Goal: Information Seeking & Learning: Learn about a topic

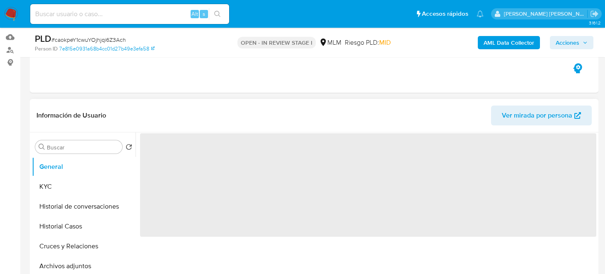
select select "10"
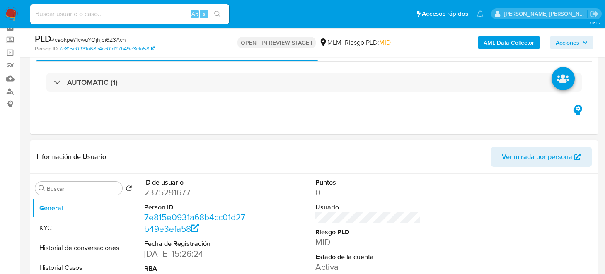
scroll to position [82, 0]
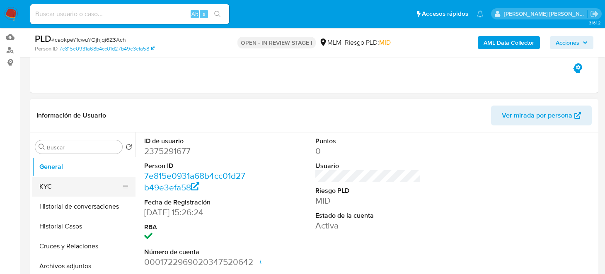
click at [41, 184] on button "KYC" at bounding box center [80, 187] width 97 height 20
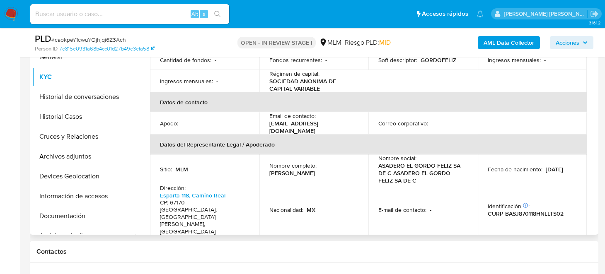
scroll to position [166, 0]
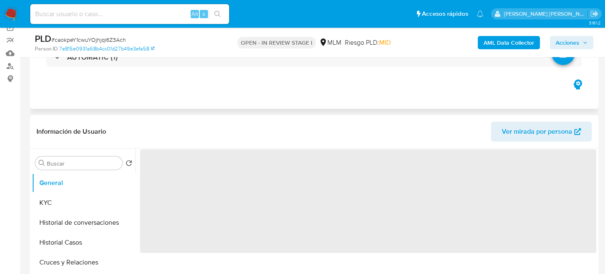
select select "10"
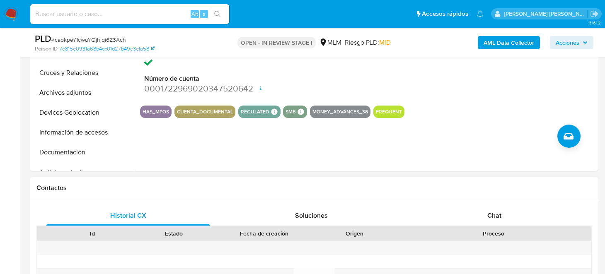
scroll to position [290, 0]
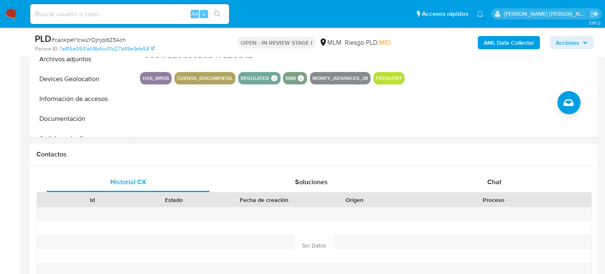
click at [250, 144] on div "Contactos" at bounding box center [314, 155] width 569 height 22
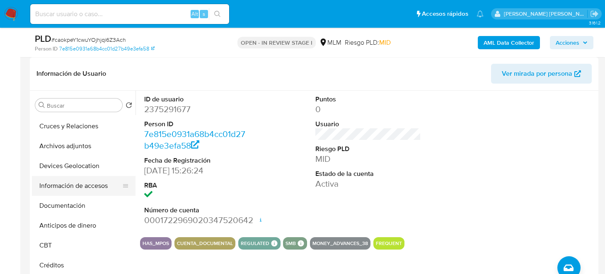
scroll to position [82, 0]
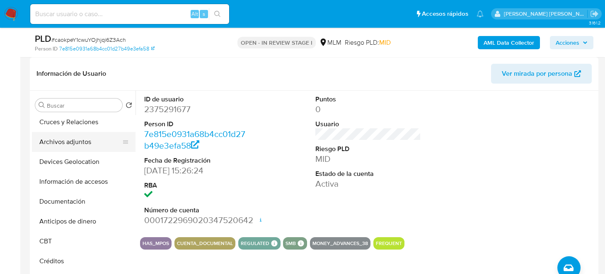
click at [77, 141] on button "Archivos adjuntos" at bounding box center [80, 142] width 97 height 20
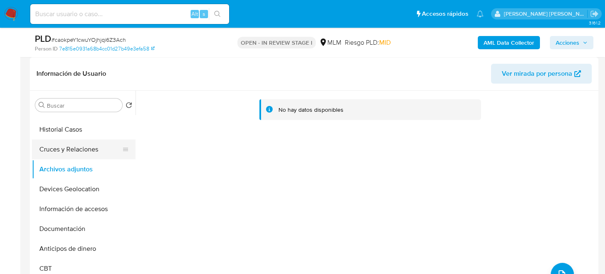
scroll to position [41, 0]
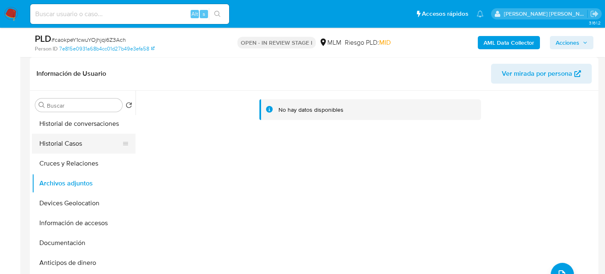
click at [70, 142] on button "Historial Casos" at bounding box center [80, 144] width 97 height 20
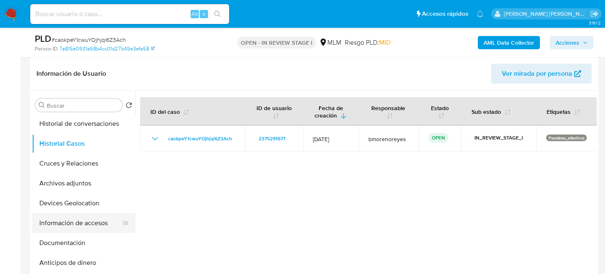
click at [77, 217] on button "Información de accesos" at bounding box center [80, 223] width 97 height 20
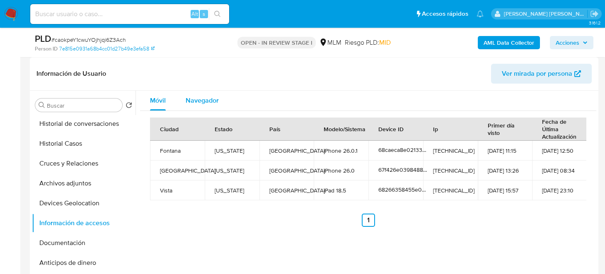
click at [198, 106] on div "Navegador" at bounding box center [202, 101] width 33 height 20
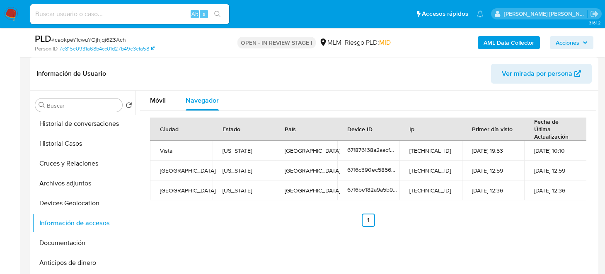
scroll to position [0, 0]
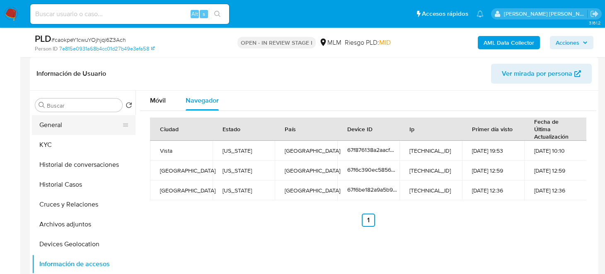
click at [64, 124] on button "General" at bounding box center [80, 125] width 97 height 20
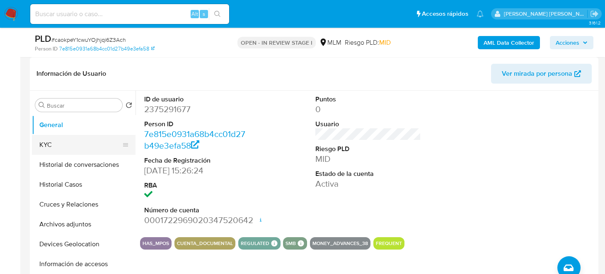
click at [67, 137] on button "KYC" at bounding box center [80, 145] width 97 height 20
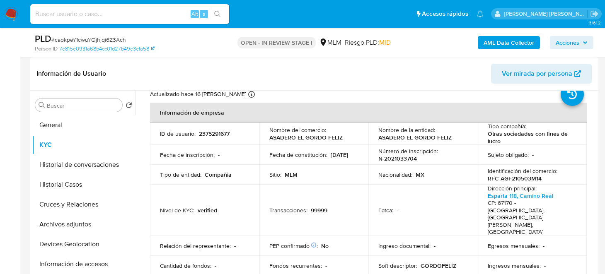
scroll to position [41, 0]
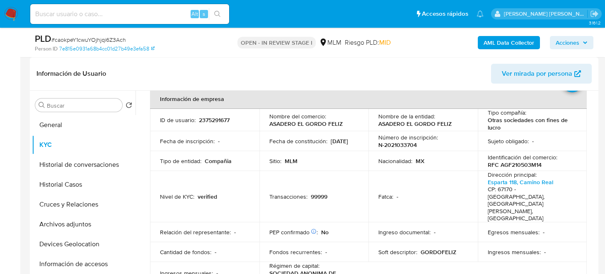
click at [524, 165] on p "RFC AGF210503M14" at bounding box center [515, 164] width 54 height 7
copy p "AGF210503M14"
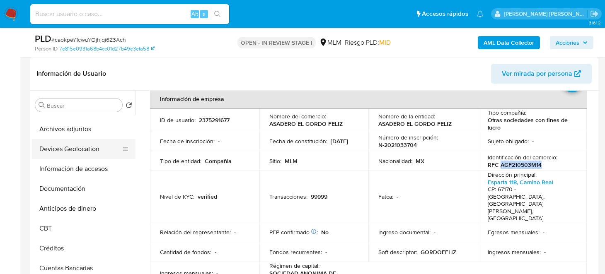
scroll to position [82, 0]
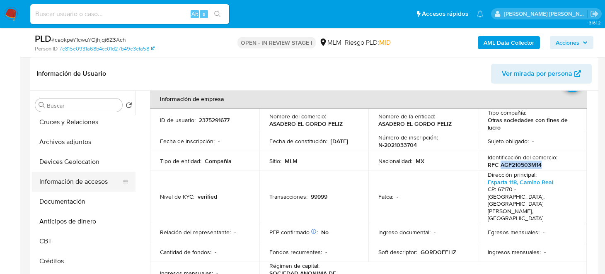
click at [75, 180] on button "Información de accesos" at bounding box center [80, 182] width 97 height 20
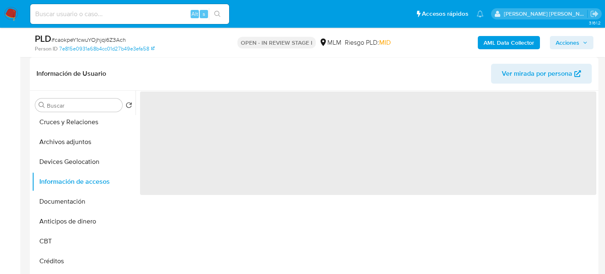
scroll to position [0, 0]
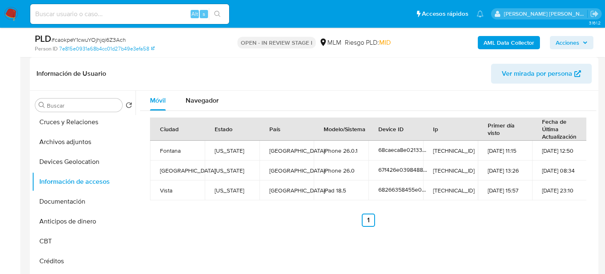
click at [261, 225] on ul "Anterior 1 Siguiente" at bounding box center [368, 220] width 436 height 13
click at [201, 103] on span "Navegador" at bounding box center [202, 101] width 33 height 10
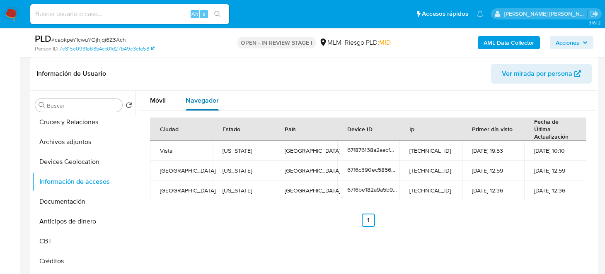
drag, startPoint x: 148, startPoint y: 102, endPoint x: 188, endPoint y: 102, distance: 39.4
click at [148, 102] on button "Móvil" at bounding box center [158, 101] width 36 height 20
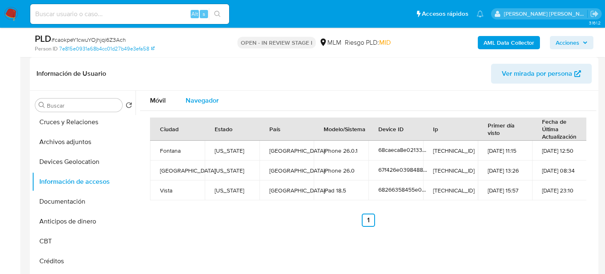
click at [191, 99] on span "Navegador" at bounding box center [202, 101] width 33 height 10
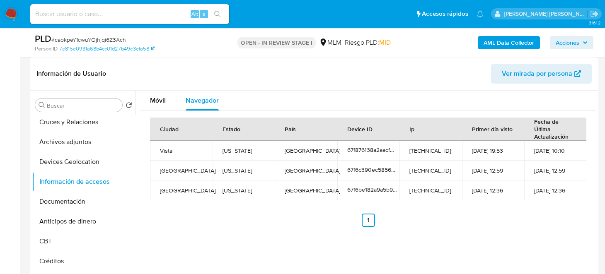
click at [273, 220] on ul "Anterior 1 Siguiente" at bounding box center [368, 220] width 436 height 13
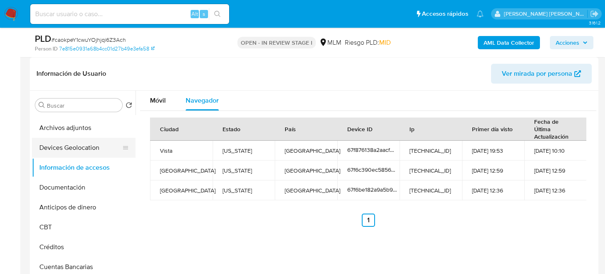
scroll to position [82, 0]
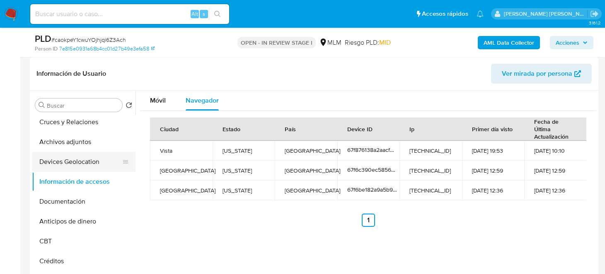
click at [66, 163] on button "Devices Geolocation" at bounding box center [80, 162] width 97 height 20
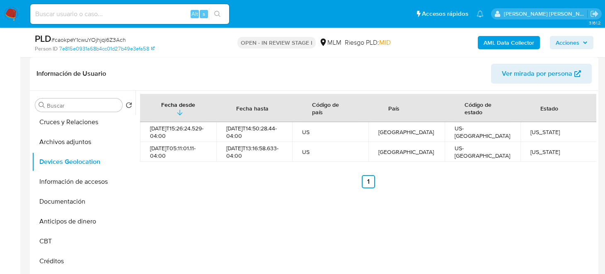
click at [247, 214] on div "Fecha desde Fecha hasta Código de país País Código de estado Estado 2025-04-07T…" at bounding box center [366, 197] width 461 height 212
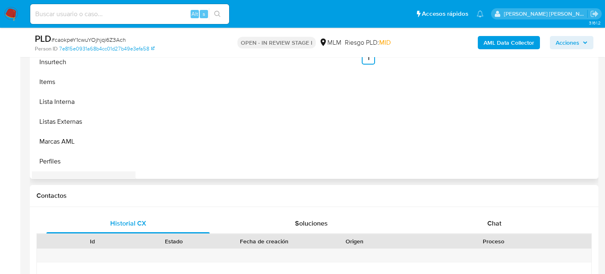
scroll to position [332, 0]
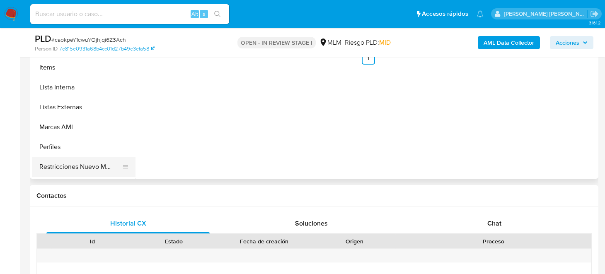
click at [74, 165] on button "Restricciones Nuevo Mundo" at bounding box center [80, 167] width 97 height 20
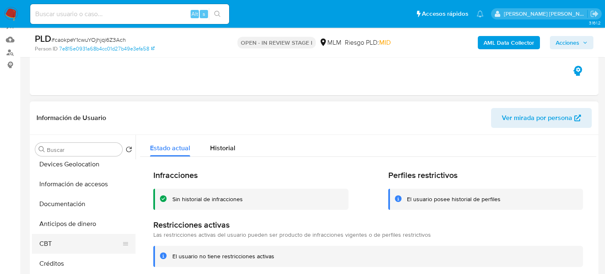
scroll to position [124, 0]
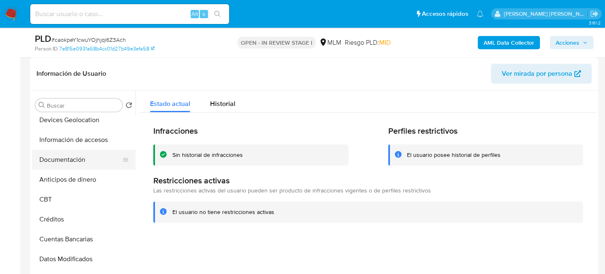
click at [67, 161] on button "Documentación" at bounding box center [80, 160] width 97 height 20
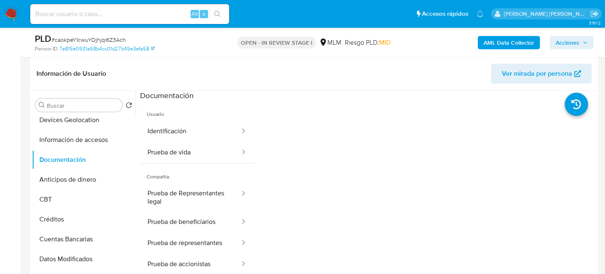
scroll to position [41, 0]
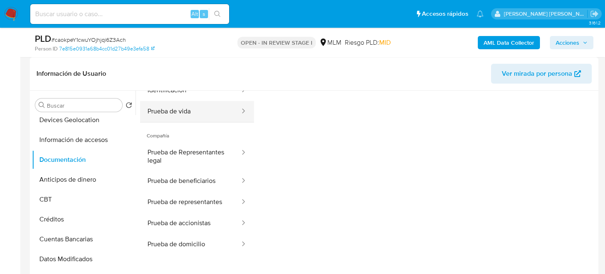
drag, startPoint x: 164, startPoint y: 97, endPoint x: 177, endPoint y: 100, distance: 13.1
click at [164, 97] on button "Identificación" at bounding box center [190, 90] width 101 height 21
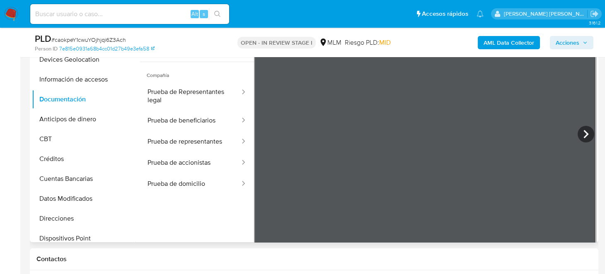
scroll to position [189, 0]
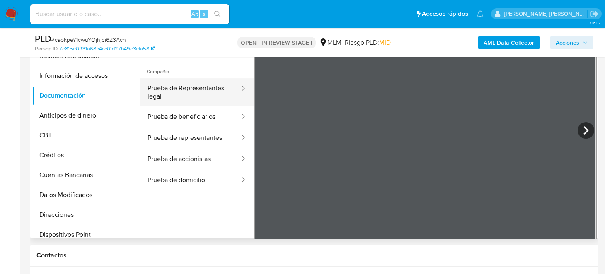
click at [181, 98] on button "Prueba de Representantes legal" at bounding box center [190, 92] width 101 height 28
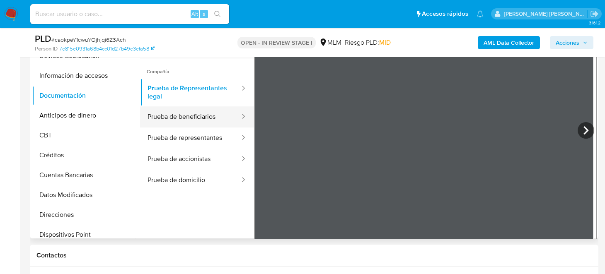
click at [196, 120] on button "Prueba de beneficiarios" at bounding box center [190, 116] width 101 height 21
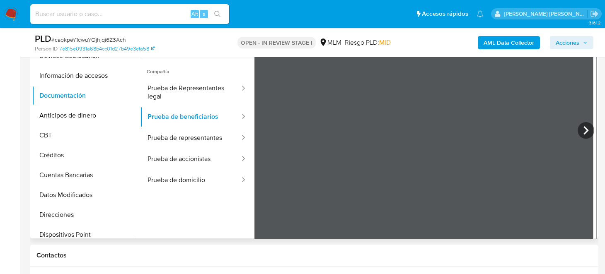
scroll to position [0, 0]
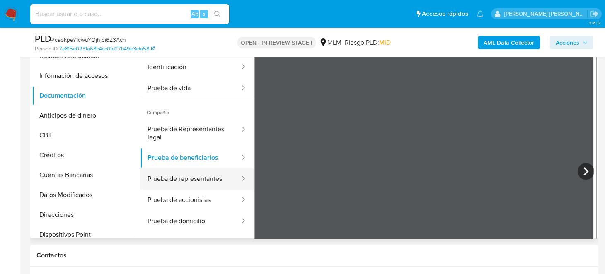
click at [173, 174] on button "Prueba de representantes" at bounding box center [190, 179] width 101 height 21
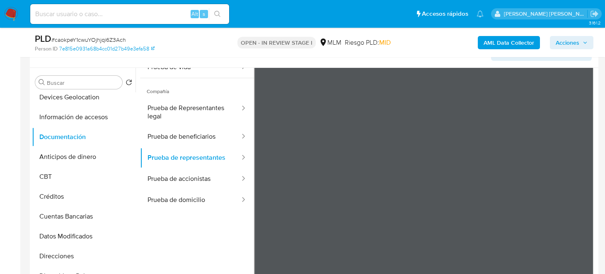
scroll to position [72, 0]
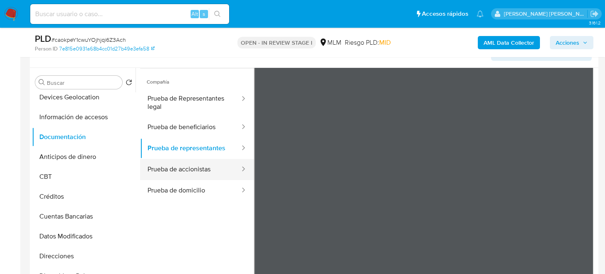
click at [188, 172] on button "Prueba de accionistas" at bounding box center [190, 169] width 101 height 21
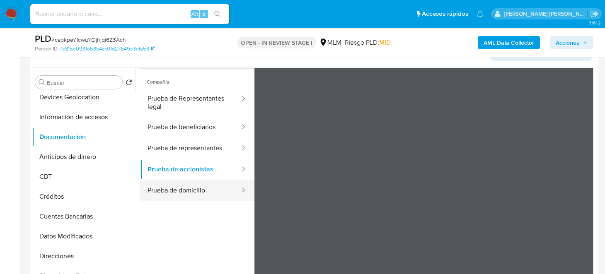
click at [166, 186] on button "Prueba de domicilio" at bounding box center [190, 190] width 101 height 21
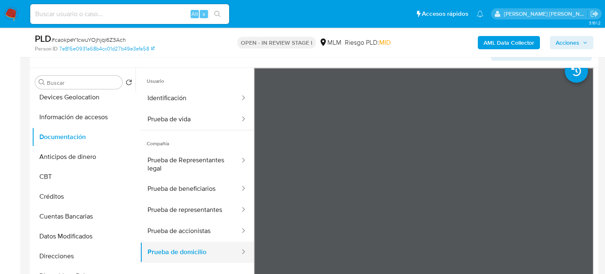
scroll to position [0, 0]
